Goal: Check status

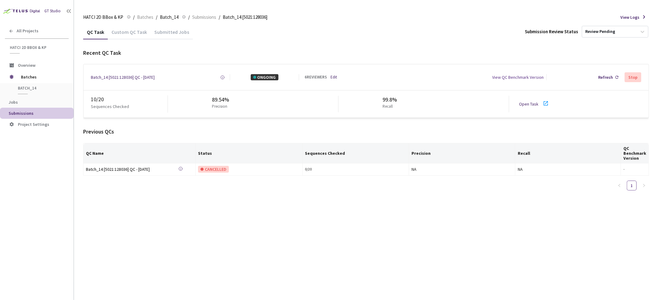
click at [167, 28] on div "Submitted Jobs" at bounding box center [172, 31] width 42 height 13
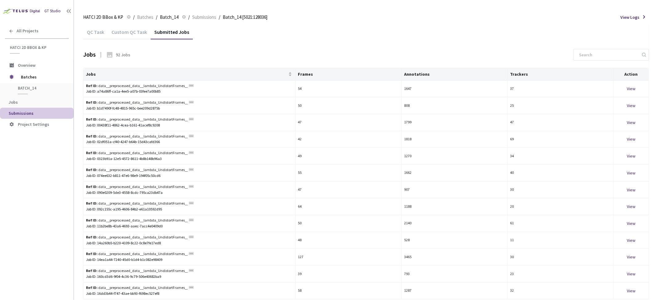
click at [96, 32] on div "QC Task" at bounding box center [95, 34] width 25 height 10
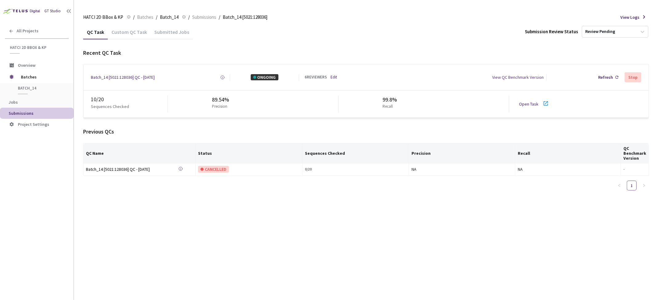
click at [127, 81] on div "Batch_14 [5021:128036] QC - [DATE] Created at [DATE] 3:35 PM EDT Created by [PE…" at bounding box center [365, 77] width 565 height 26
click at [128, 76] on div "Batch_14 [5021:128036] QC - [DATE]" at bounding box center [123, 77] width 64 height 6
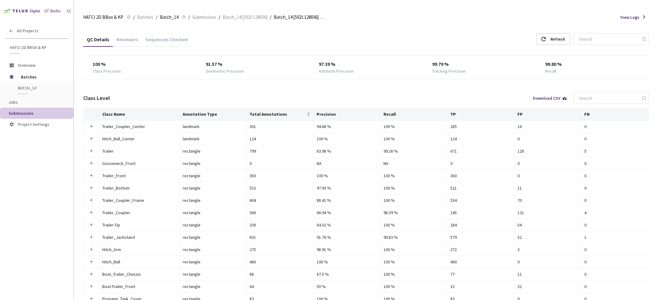
click at [163, 35] on div "Sequences Checked" at bounding box center [167, 38] width 50 height 13
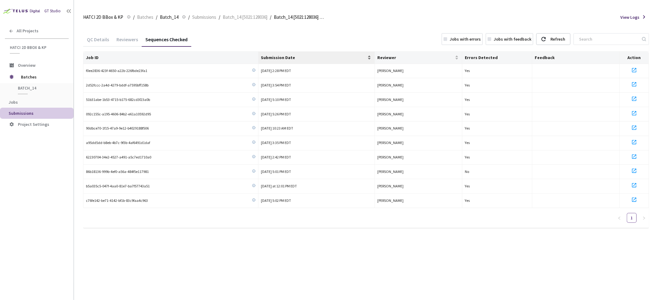
click at [288, 55] on span "Submission Date" at bounding box center [314, 57] width 106 height 5
click at [284, 58] on span "Submission Date" at bounding box center [314, 57] width 106 height 5
click at [556, 41] on div "Refresh" at bounding box center [553, 39] width 34 height 12
click at [565, 39] on div "Refresh" at bounding box center [557, 39] width 15 height 11
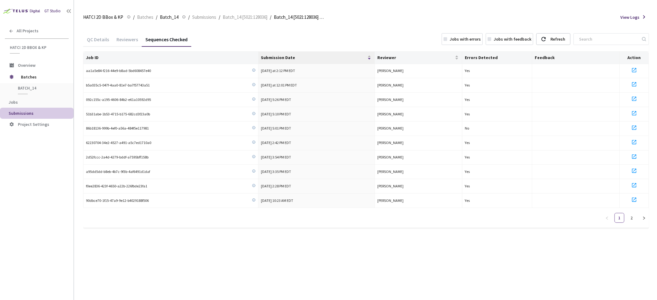
click at [128, 39] on div "Reviewers" at bounding box center [127, 41] width 29 height 10
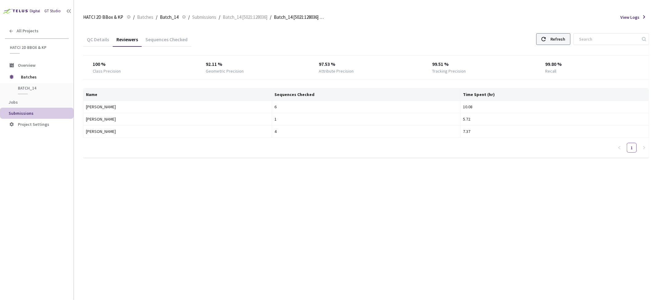
click at [563, 38] on div "Refresh" at bounding box center [557, 39] width 15 height 11
click at [243, 179] on div "QC Details Reviewers Sequences Checked Refresh 100 % Class Precision 92.11 % Ge…" at bounding box center [365, 163] width 565 height 276
click at [231, 185] on div "QC Details Reviewers Sequences Checked Refresh 100 % Class Precision 92.11 % Ge…" at bounding box center [365, 163] width 565 height 276
